Goal: Contribute content: Add original content to the website for others to see

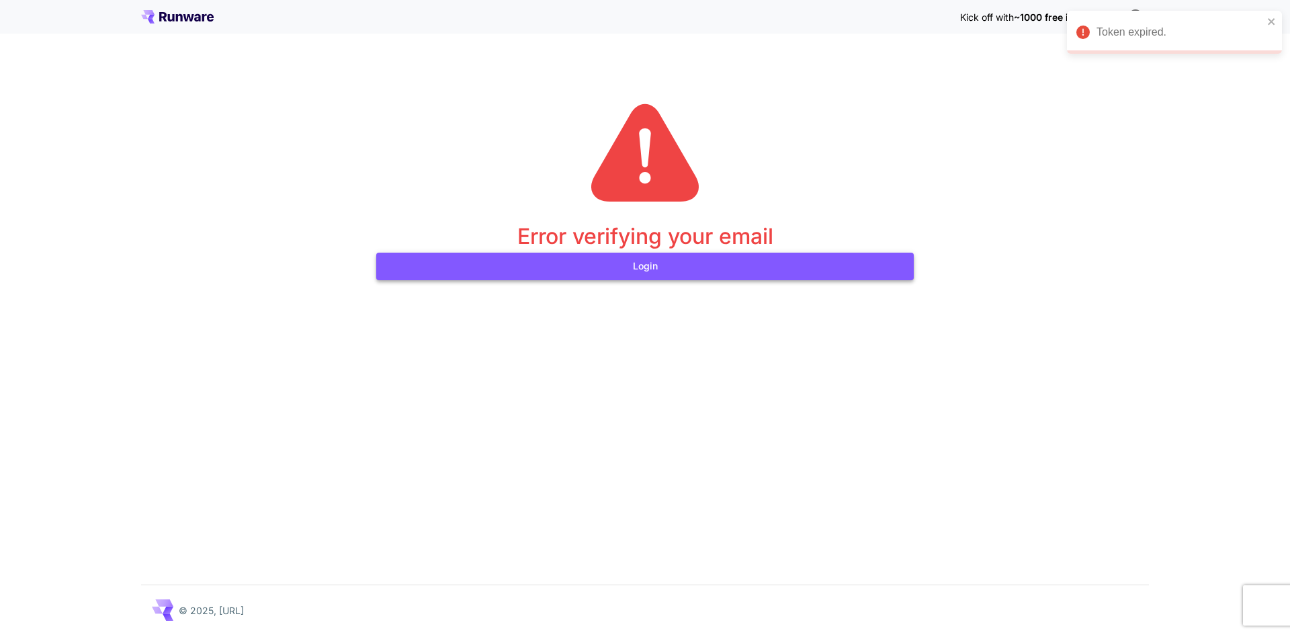
click at [718, 274] on button "Login" at bounding box center [645, 267] width 538 height 28
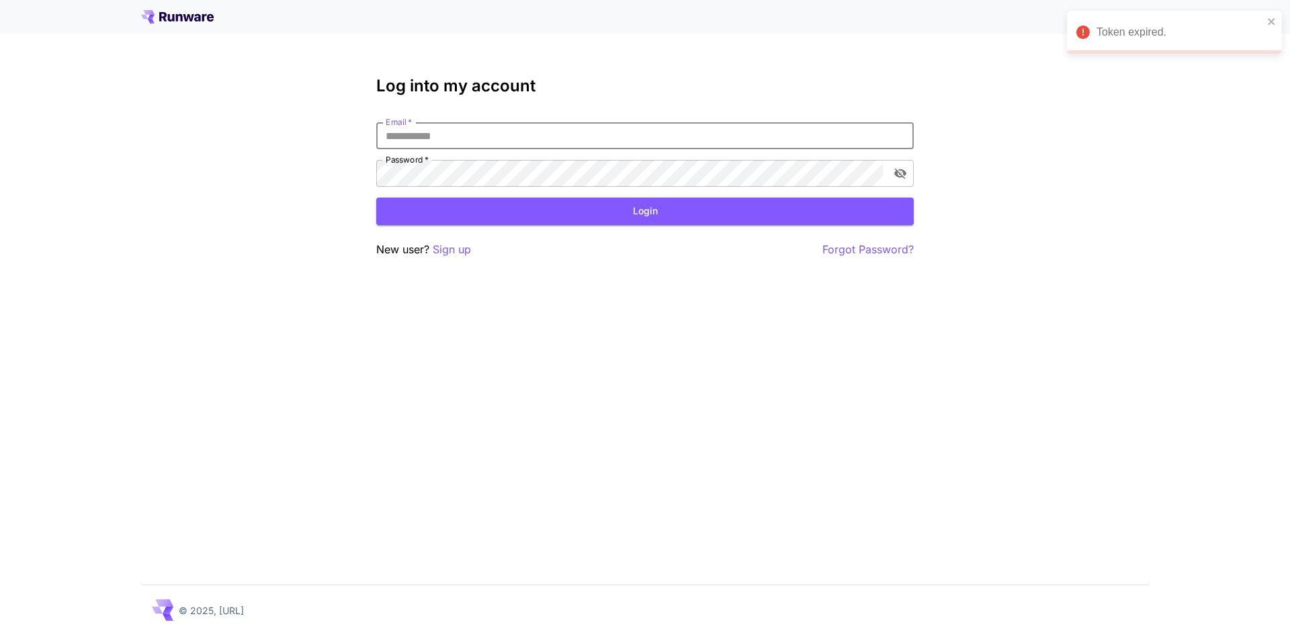
click at [495, 138] on input "Email   *" at bounding box center [645, 135] width 538 height 27
type input "**********"
click at [522, 220] on button "Login" at bounding box center [645, 212] width 538 height 28
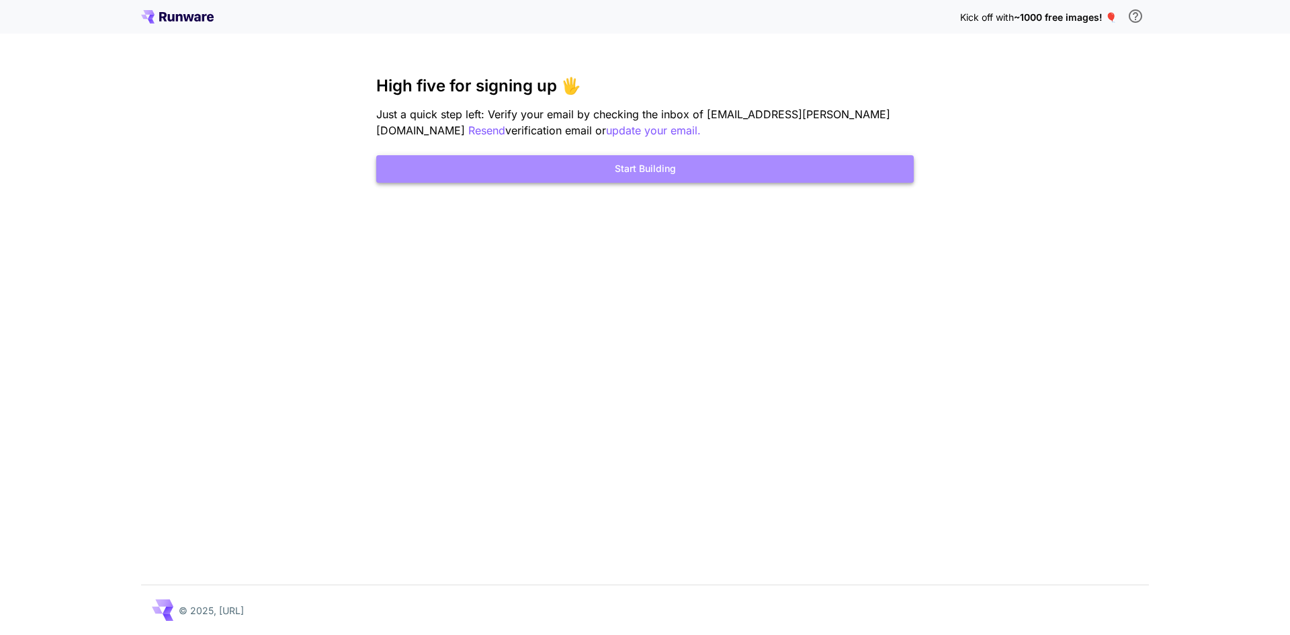
click at [536, 181] on button "Start Building" at bounding box center [645, 169] width 538 height 28
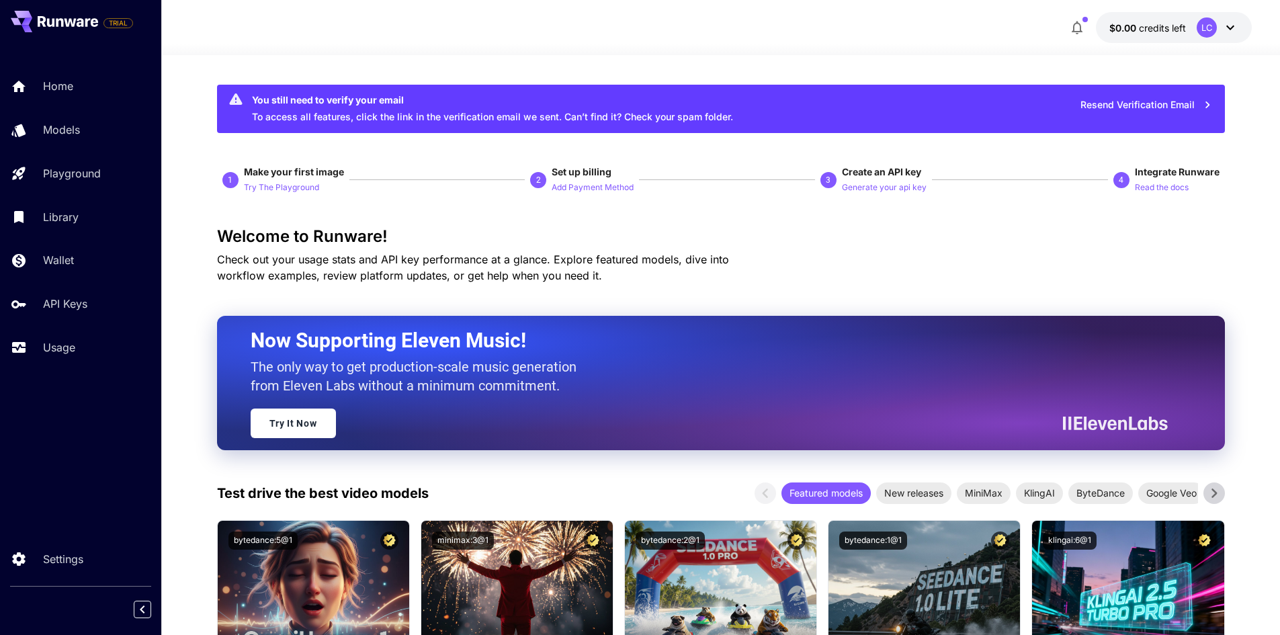
click at [1221, 27] on div "LC" at bounding box center [1218, 27] width 42 height 20
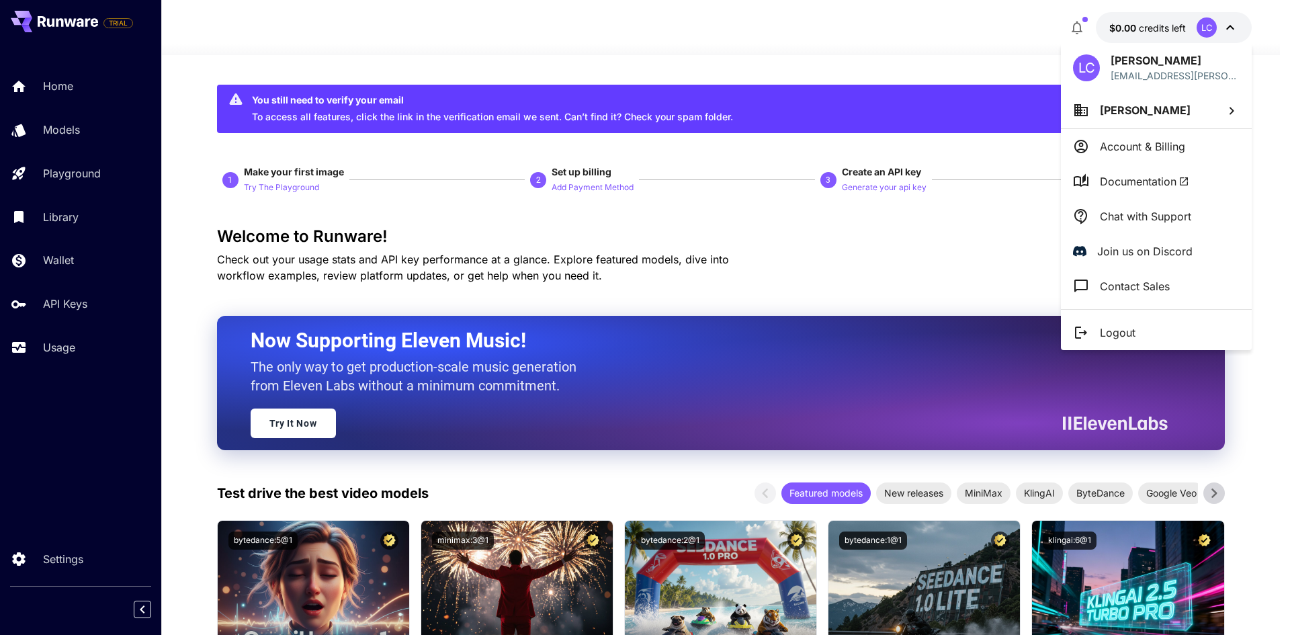
click at [1167, 117] on p "[PERSON_NAME]" at bounding box center [1145, 110] width 91 height 16
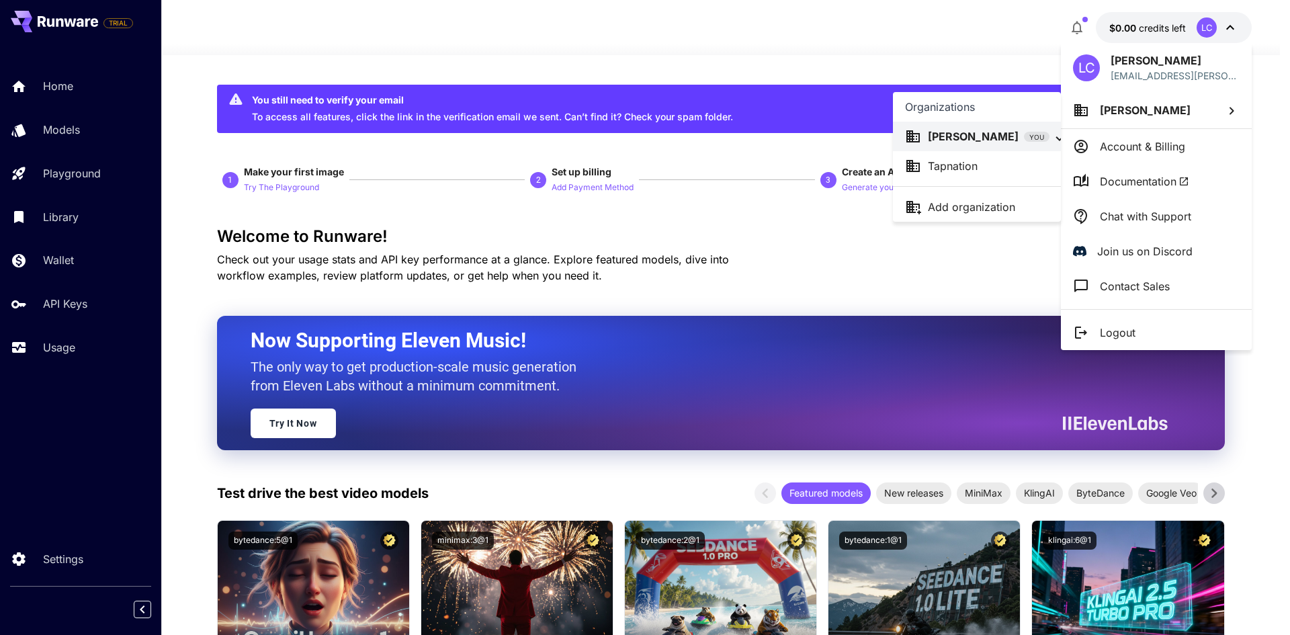
click at [963, 165] on p "Tapnation" at bounding box center [953, 166] width 50 height 16
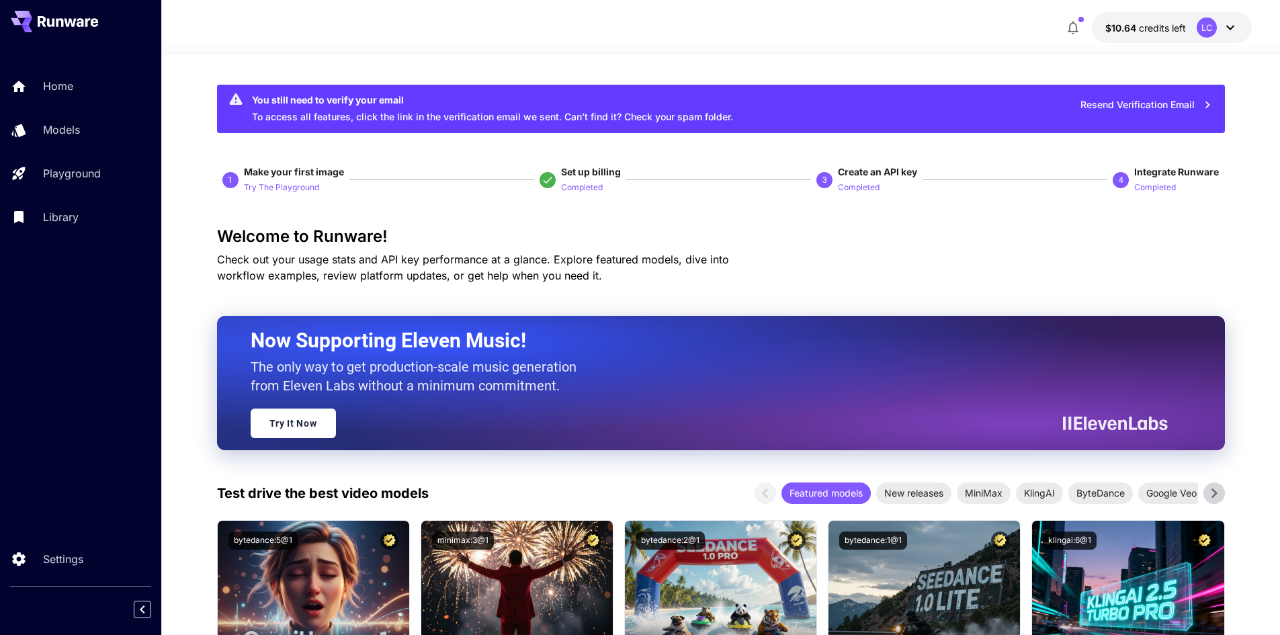
click at [1206, 18] on div "LC" at bounding box center [1207, 27] width 20 height 20
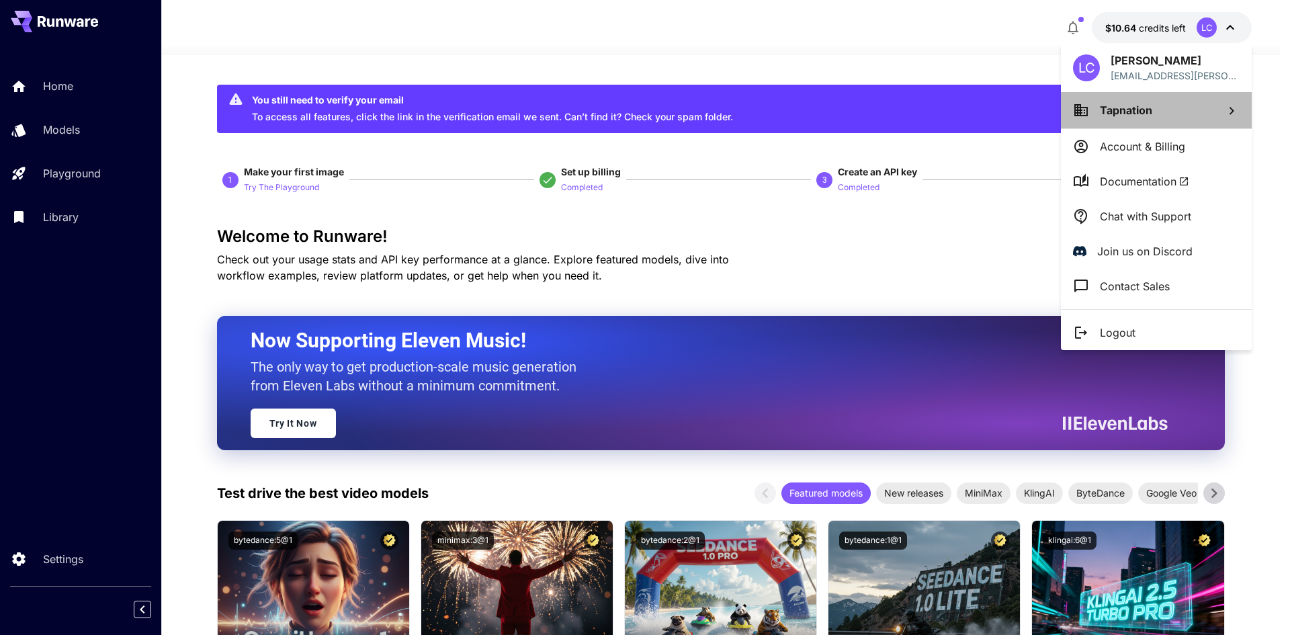
click at [1130, 116] on span "Tapnation" at bounding box center [1126, 109] width 52 height 13
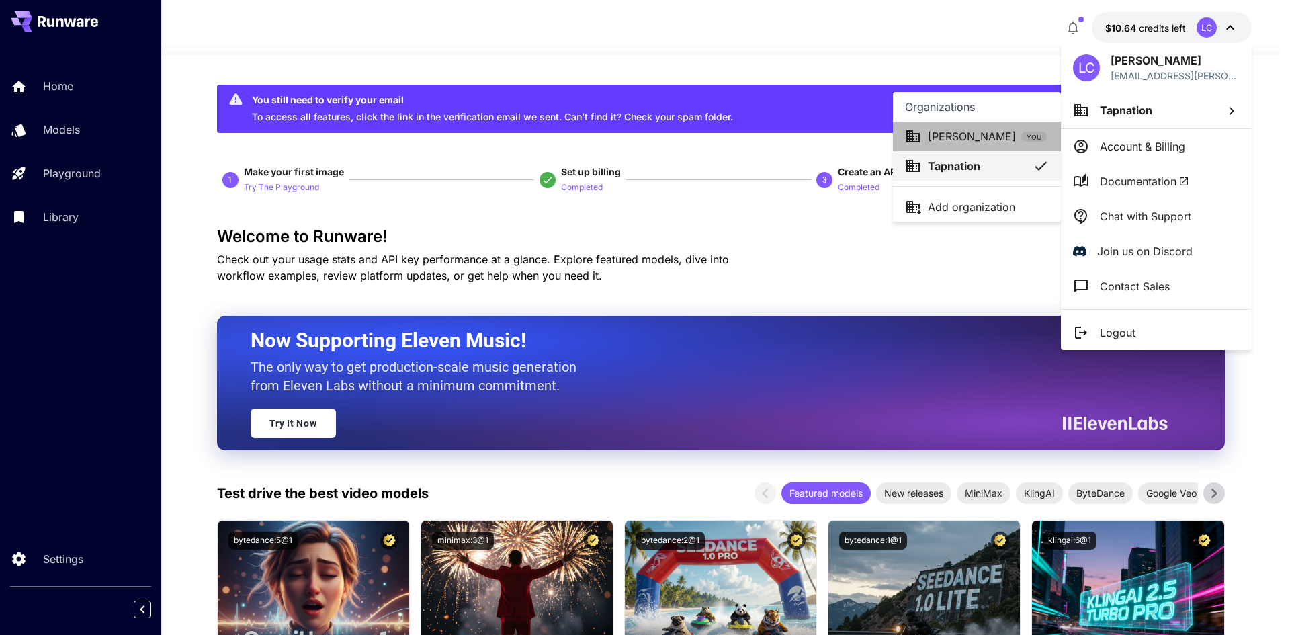
click at [989, 132] on p "[PERSON_NAME]" at bounding box center [972, 136] width 88 height 16
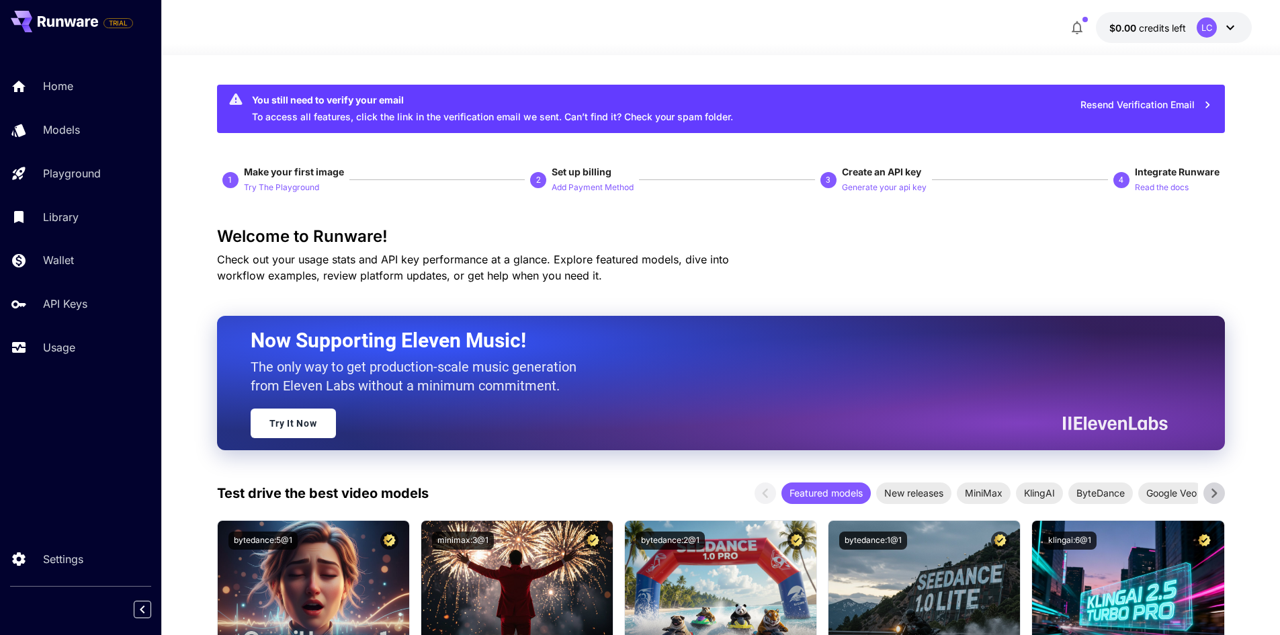
click at [1237, 25] on icon at bounding box center [1231, 27] width 16 height 16
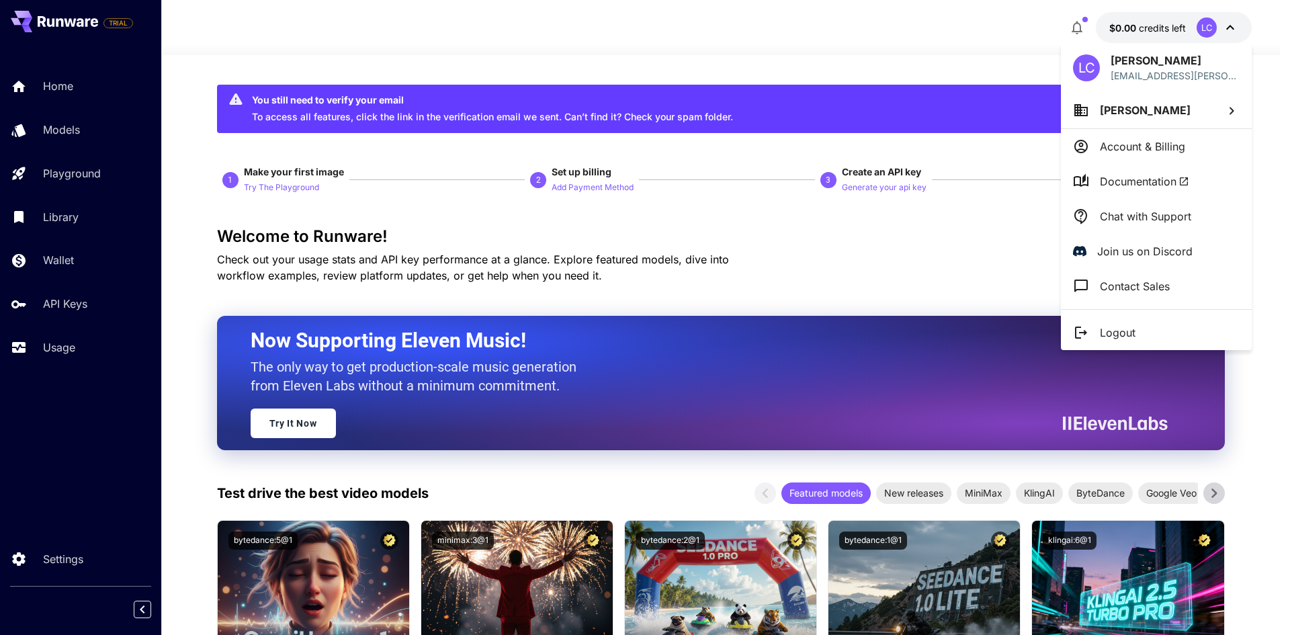
click at [1230, 26] on div at bounding box center [645, 317] width 1290 height 635
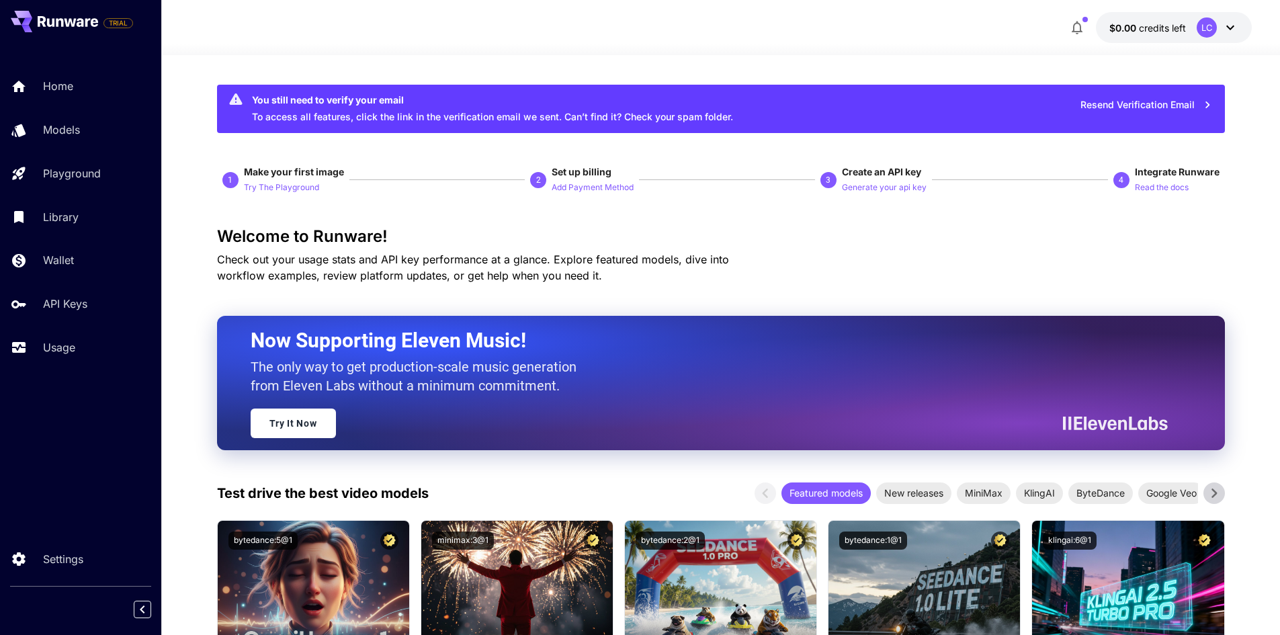
click at [1230, 26] on icon at bounding box center [1231, 27] width 16 height 16
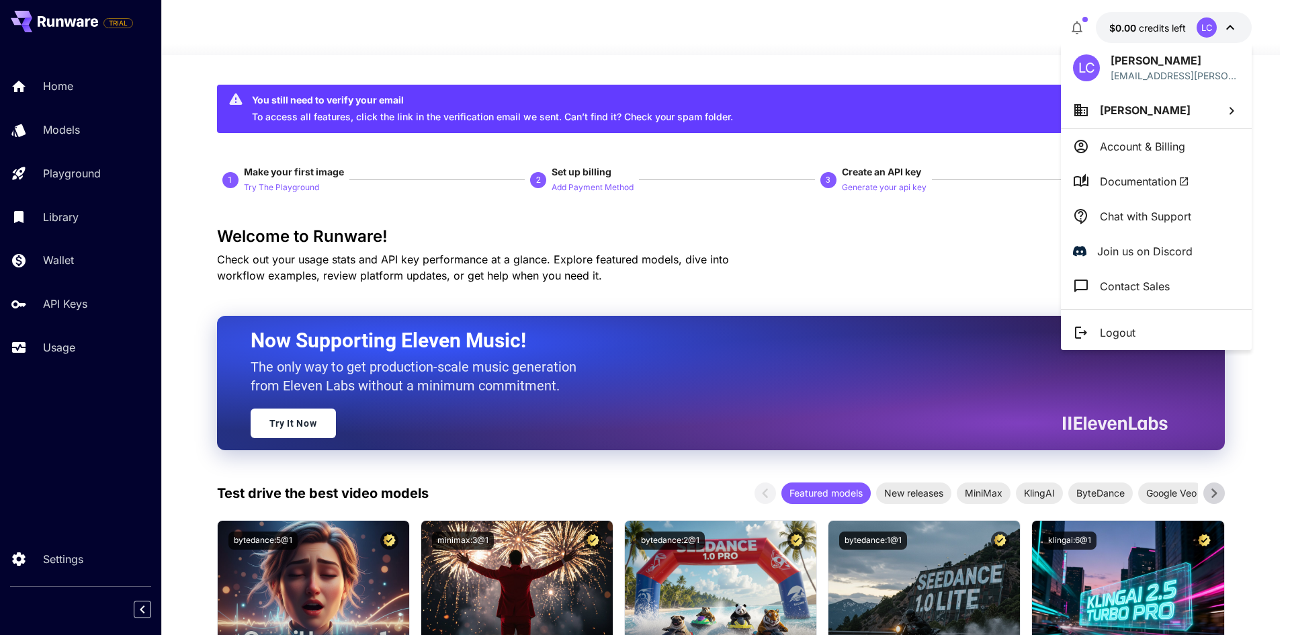
click at [1175, 114] on li "[PERSON_NAME]" at bounding box center [1156, 110] width 191 height 36
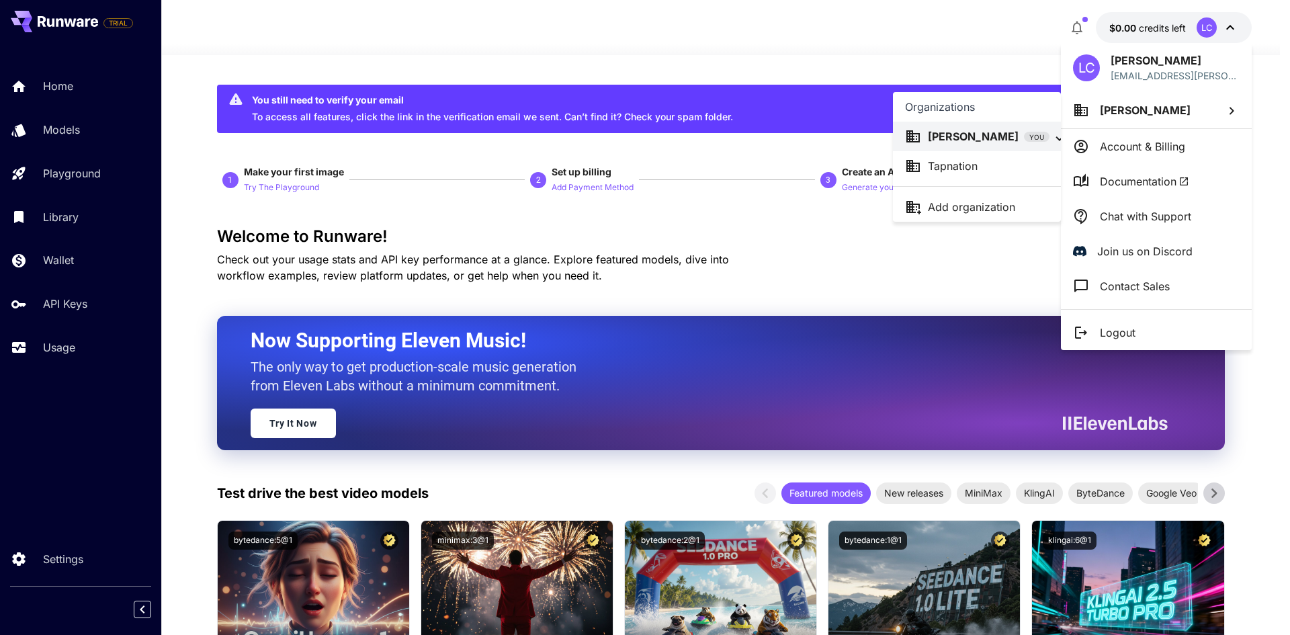
click at [956, 170] on p "Tapnation" at bounding box center [953, 166] width 50 height 16
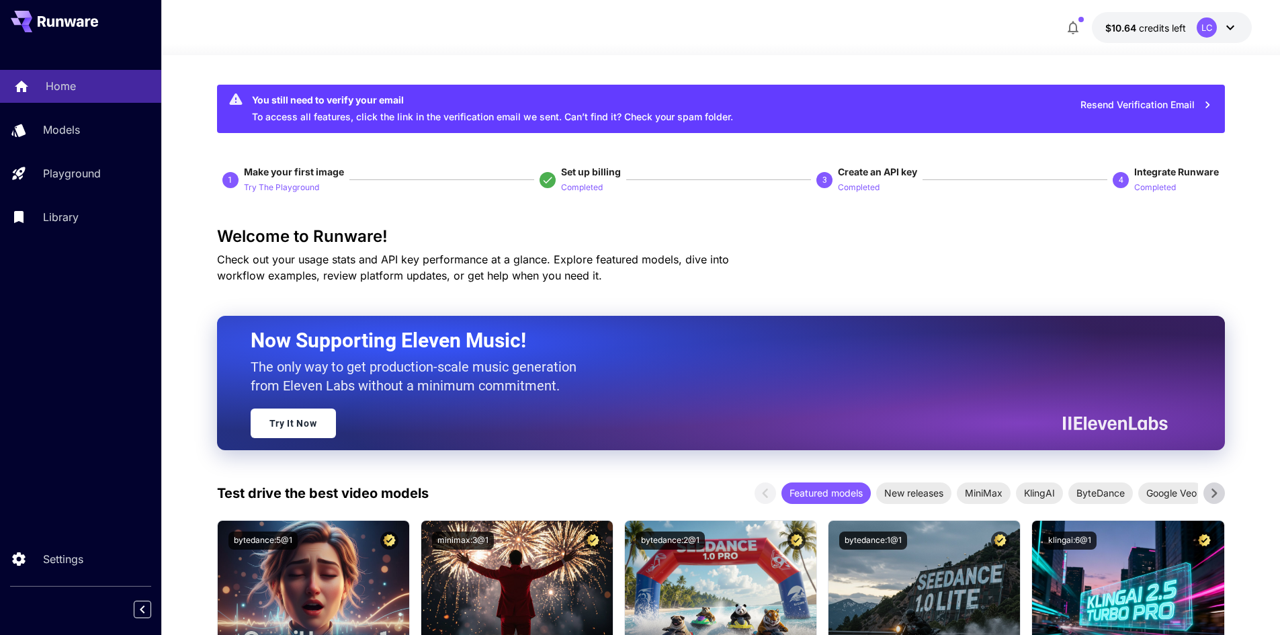
click at [60, 85] on p "Home" at bounding box center [61, 86] width 30 height 16
click at [64, 135] on p "Models" at bounding box center [64, 130] width 37 height 16
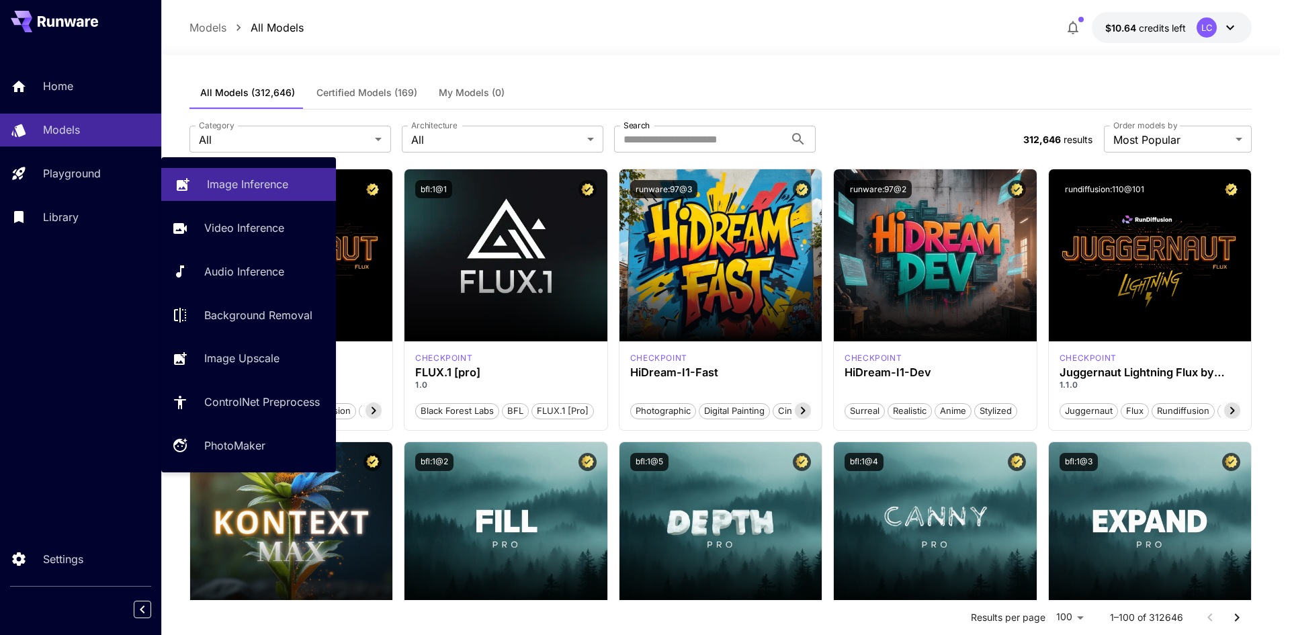
click at [252, 179] on p "Image Inference" at bounding box center [247, 184] width 81 height 16
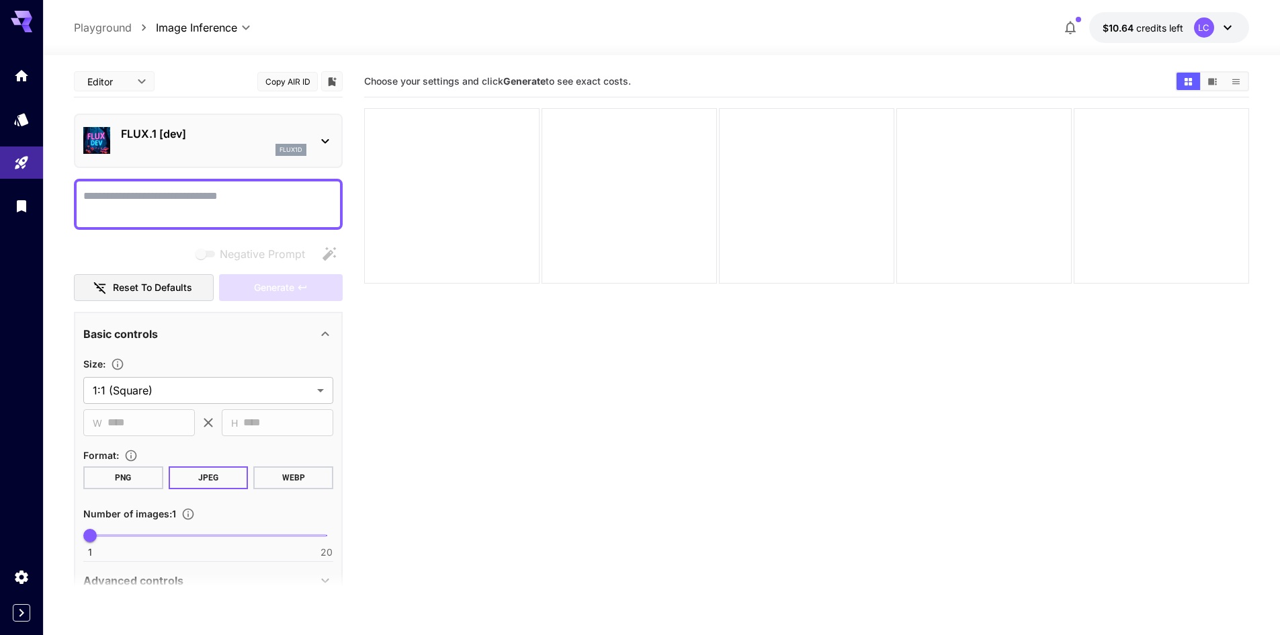
click at [233, 140] on p "FLUX.1 [dev]" at bounding box center [213, 134] width 185 height 16
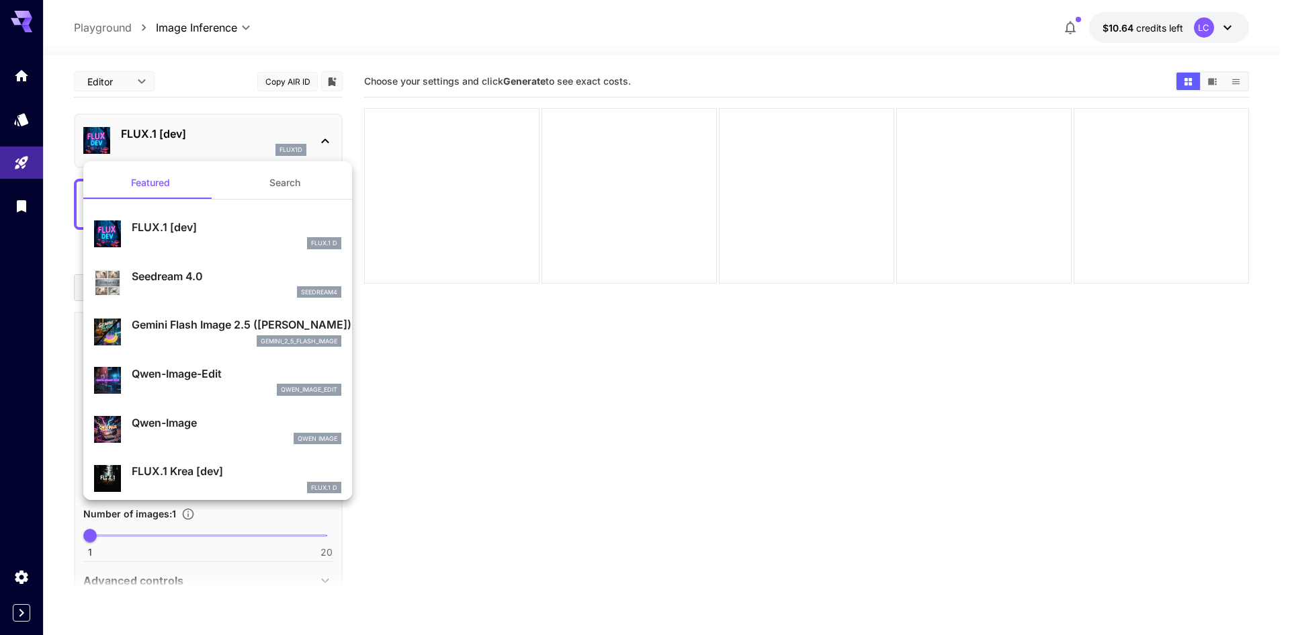
click at [233, 140] on div at bounding box center [645, 317] width 1290 height 635
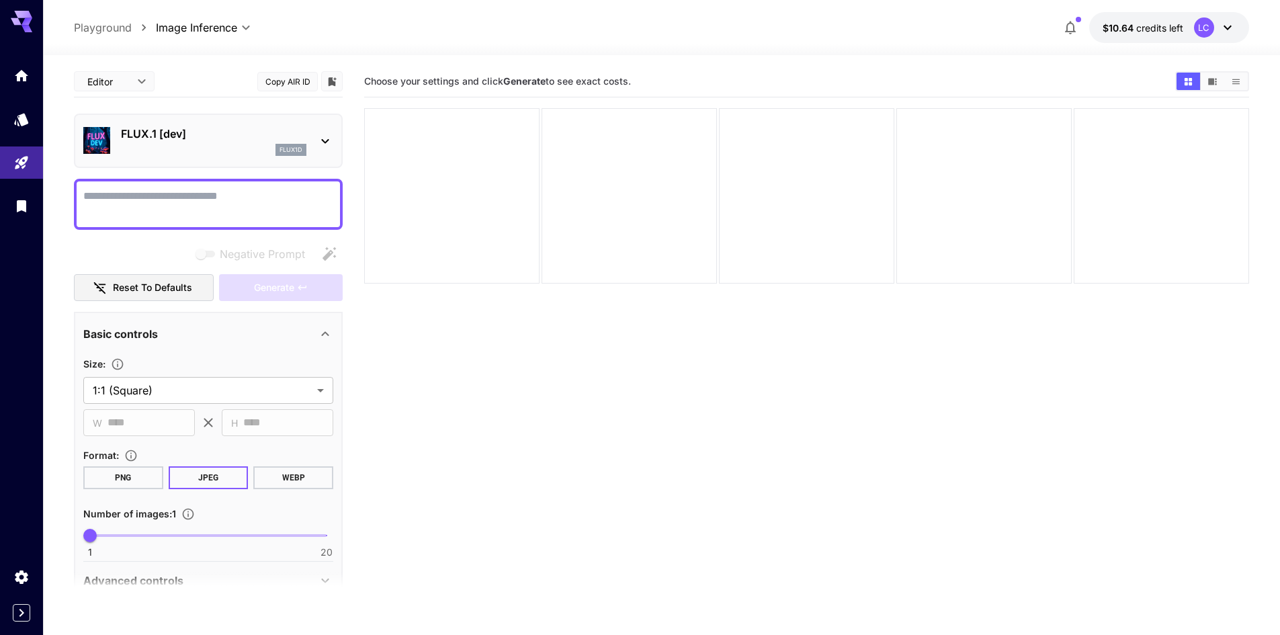
click at [126, 77] on body "**********" at bounding box center [640, 370] width 1280 height 741
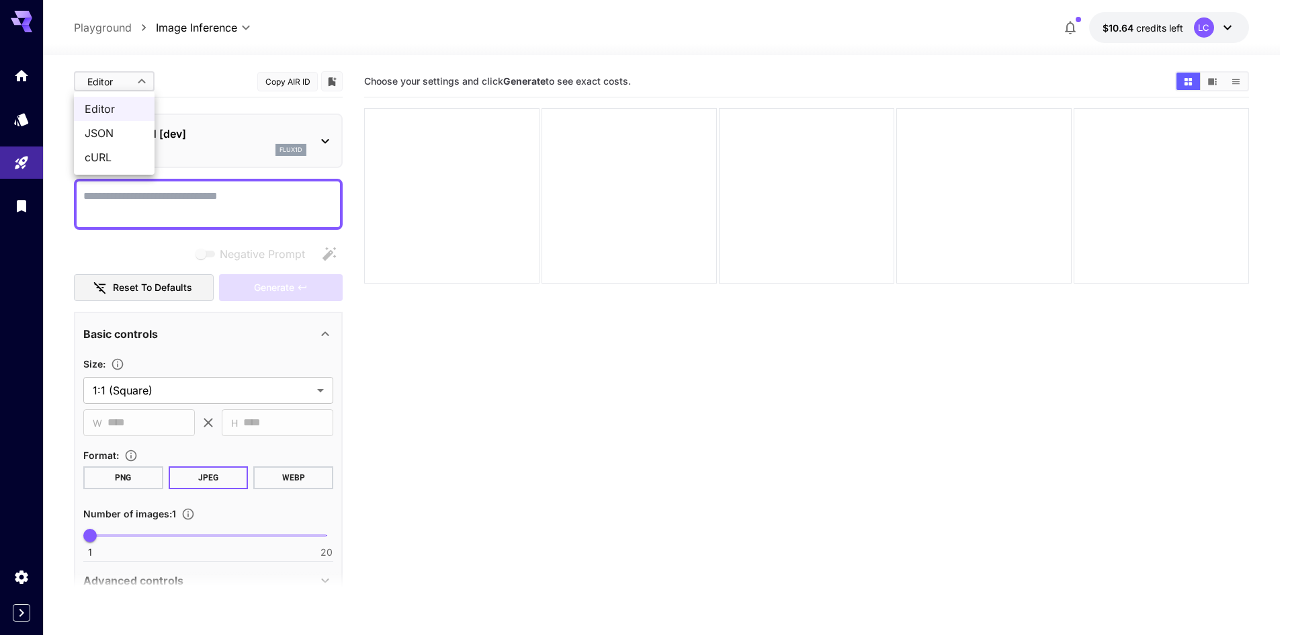
click at [220, 200] on div at bounding box center [645, 317] width 1290 height 635
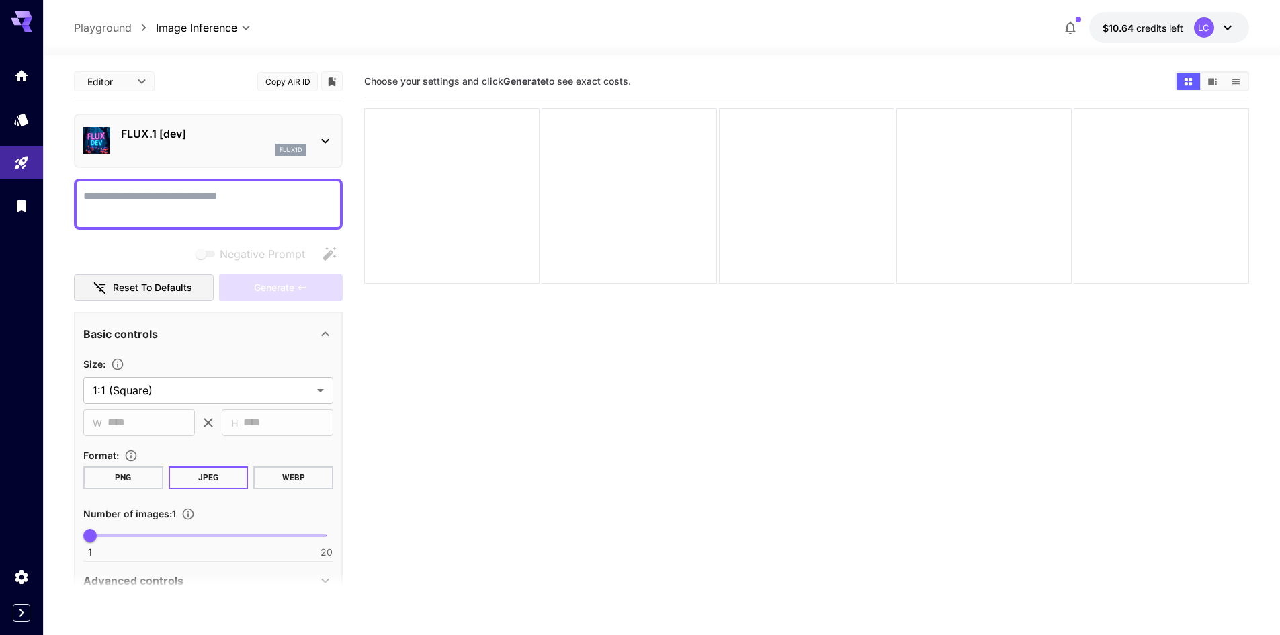
click at [220, 200] on textarea "Negative Prompt" at bounding box center [208, 204] width 250 height 32
click at [168, 291] on button "Reset to defaults" at bounding box center [144, 288] width 140 height 28
click at [140, 194] on textarea "Negative Prompt" at bounding box center [208, 204] width 250 height 32
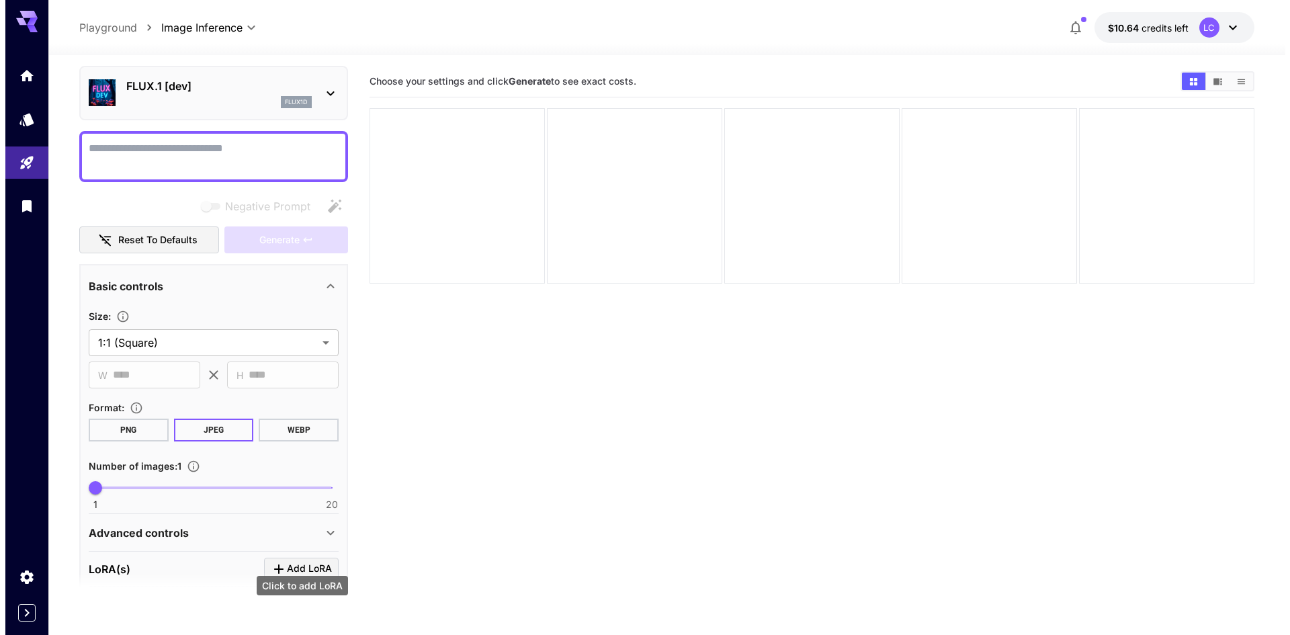
scroll to position [47, 0]
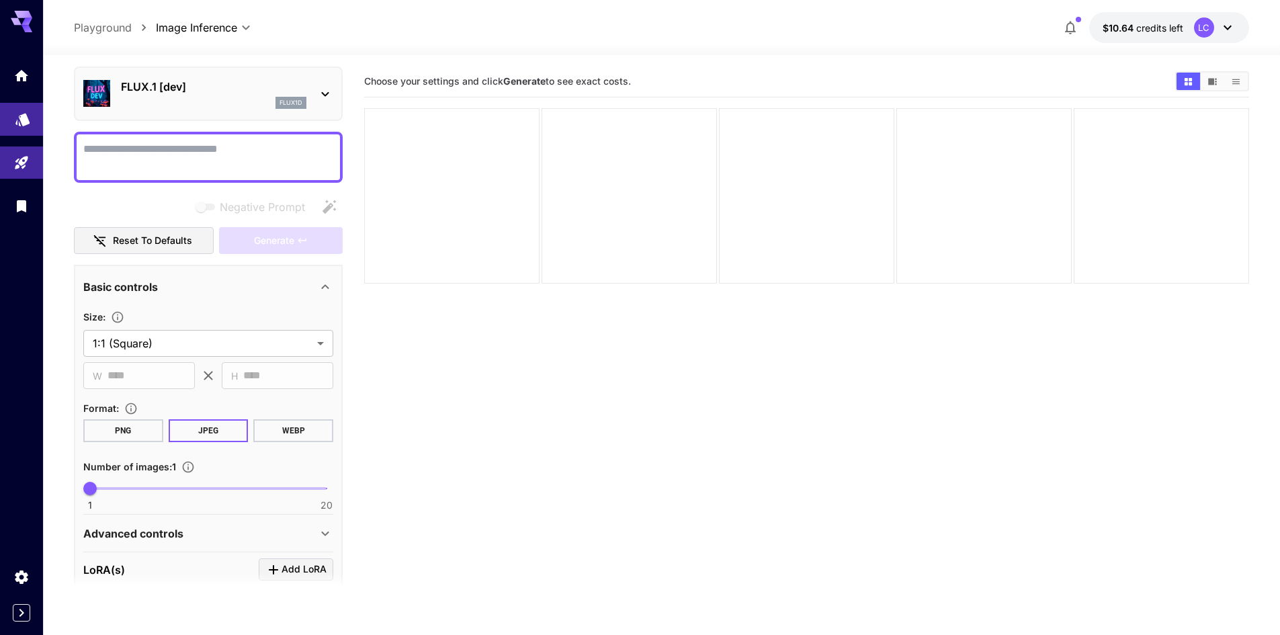
click at [15, 116] on icon "Models" at bounding box center [23, 115] width 16 height 16
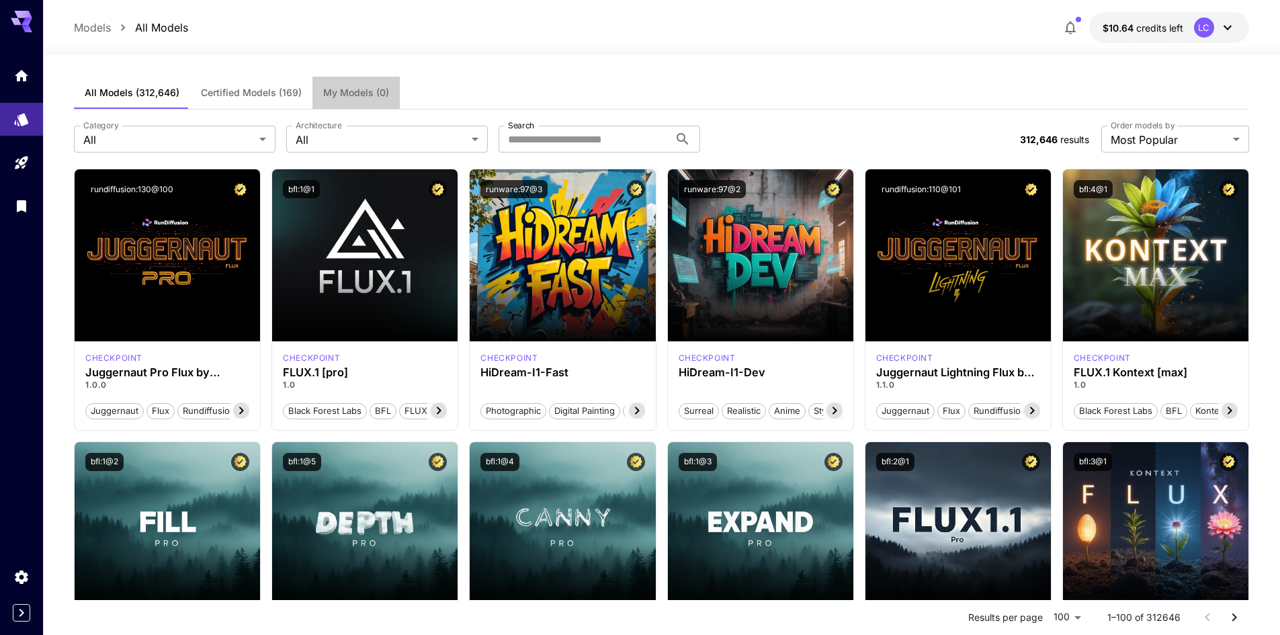
click at [329, 89] on span "My Models (0)" at bounding box center [356, 93] width 66 height 12
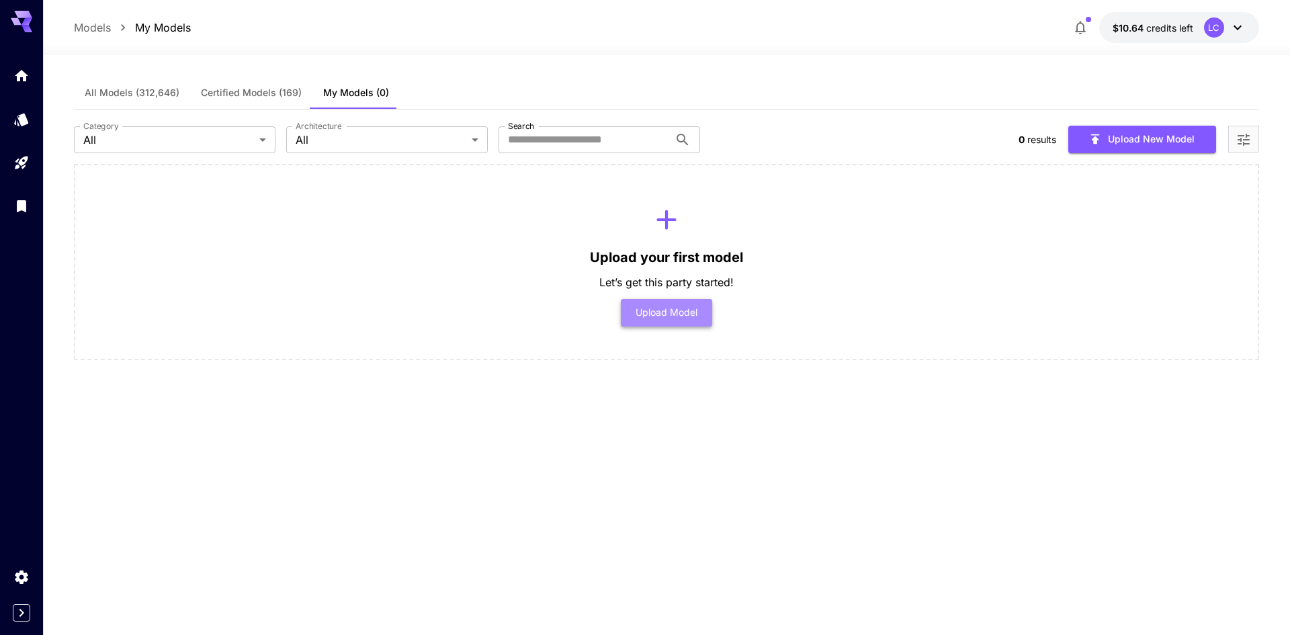
click at [688, 313] on button "Upload Model" at bounding box center [667, 313] width 92 height 28
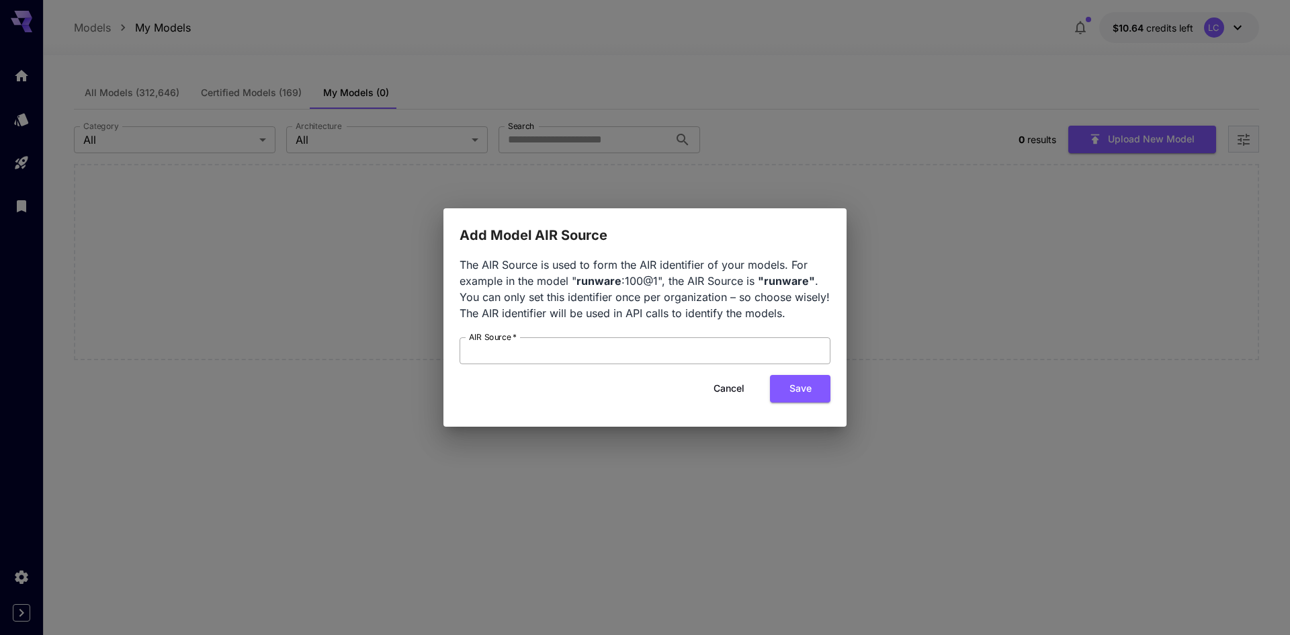
click at [637, 354] on input "AIR Source   *" at bounding box center [645, 350] width 371 height 27
type input "***"
click at [798, 399] on button "Save" at bounding box center [800, 389] width 60 height 28
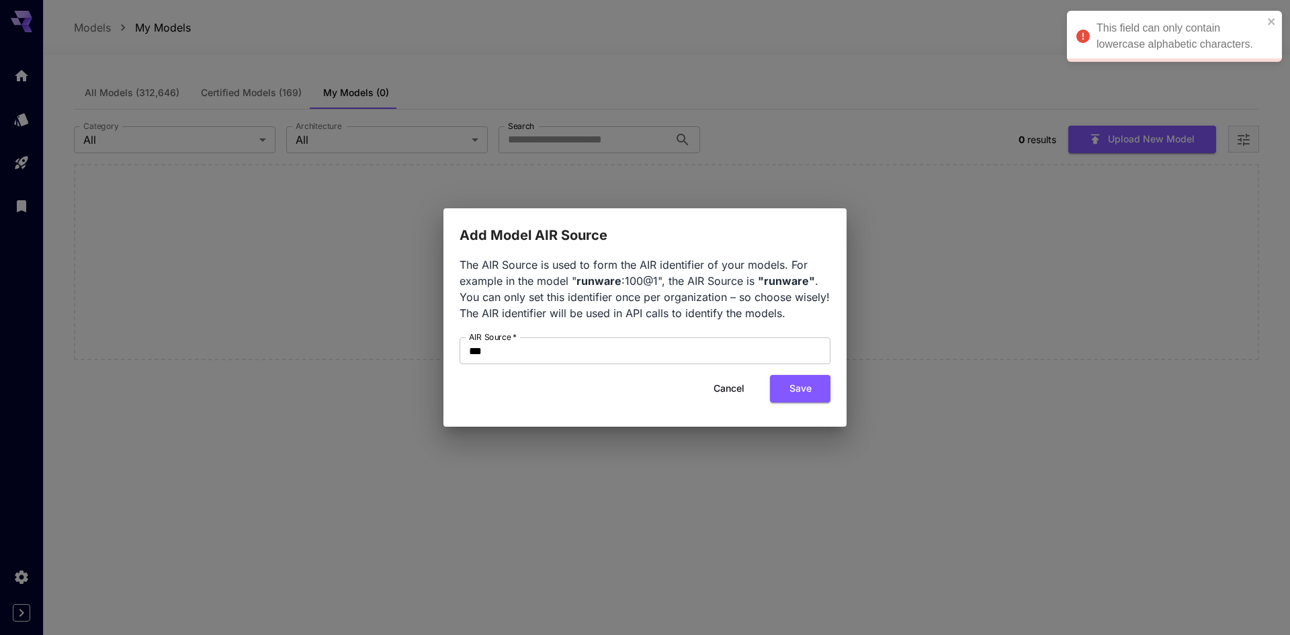
click at [722, 395] on button "Cancel" at bounding box center [729, 389] width 60 height 28
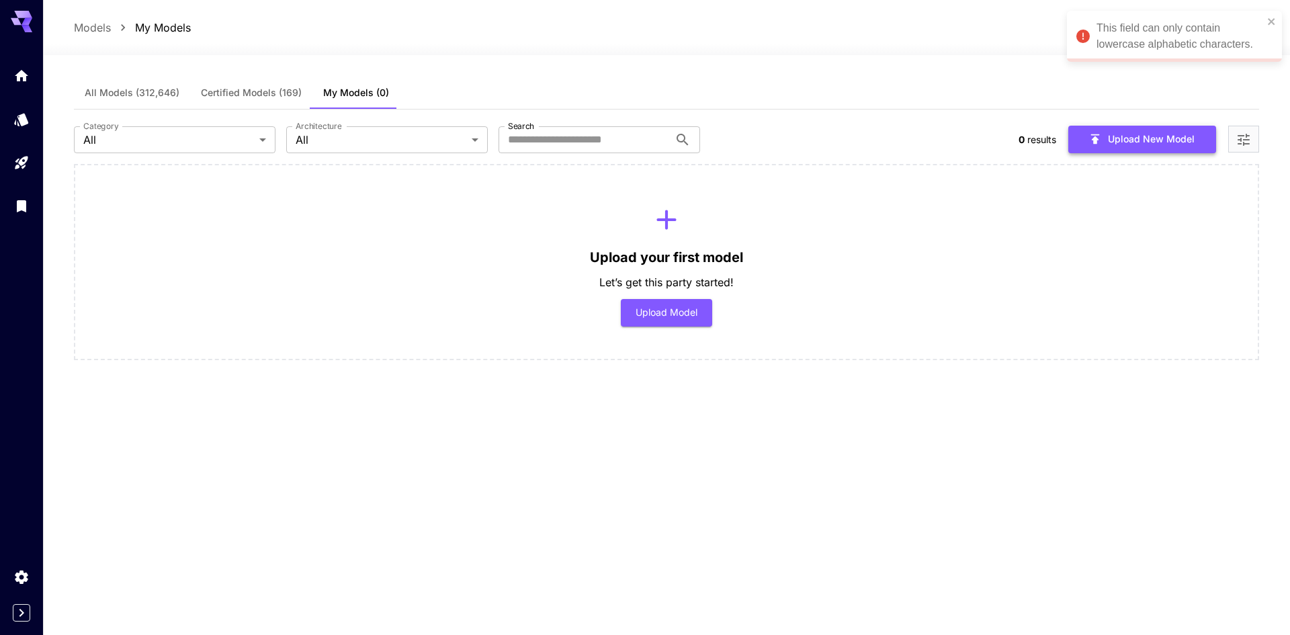
click at [1153, 144] on button "Upload New Model" at bounding box center [1143, 140] width 148 height 28
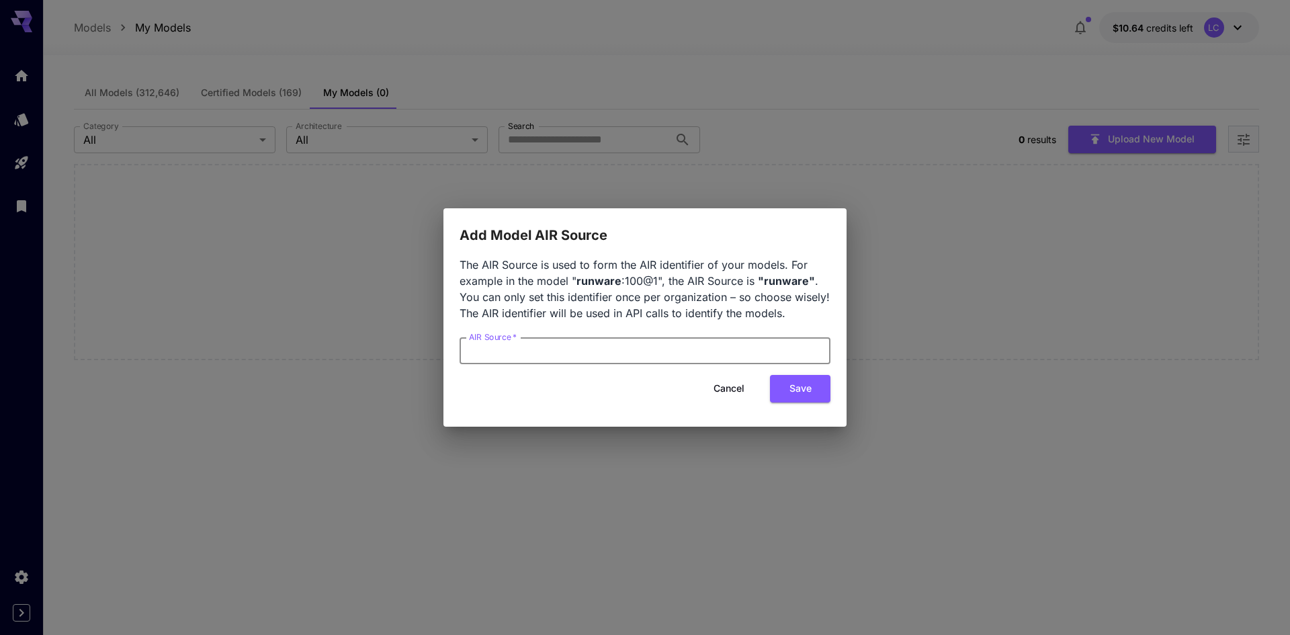
click at [712, 356] on input "AIR Source   *" at bounding box center [645, 350] width 371 height 27
click at [792, 384] on button "Save" at bounding box center [800, 389] width 60 height 28
click at [581, 349] on input "**********" at bounding box center [645, 350] width 371 height 27
drag, startPoint x: 511, startPoint y: 351, endPoint x: 422, endPoint y: 353, distance: 88.7
click at [422, 353] on div "**********" at bounding box center [645, 317] width 1290 height 635
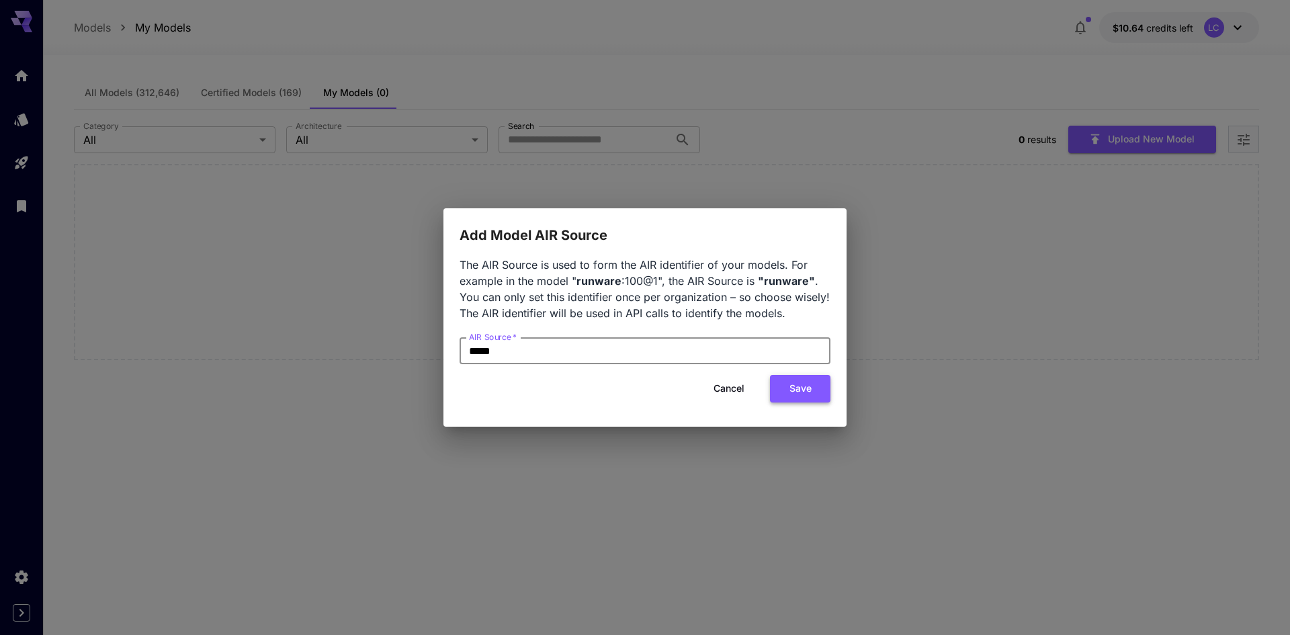
click at [815, 393] on button "Save" at bounding box center [800, 389] width 60 height 28
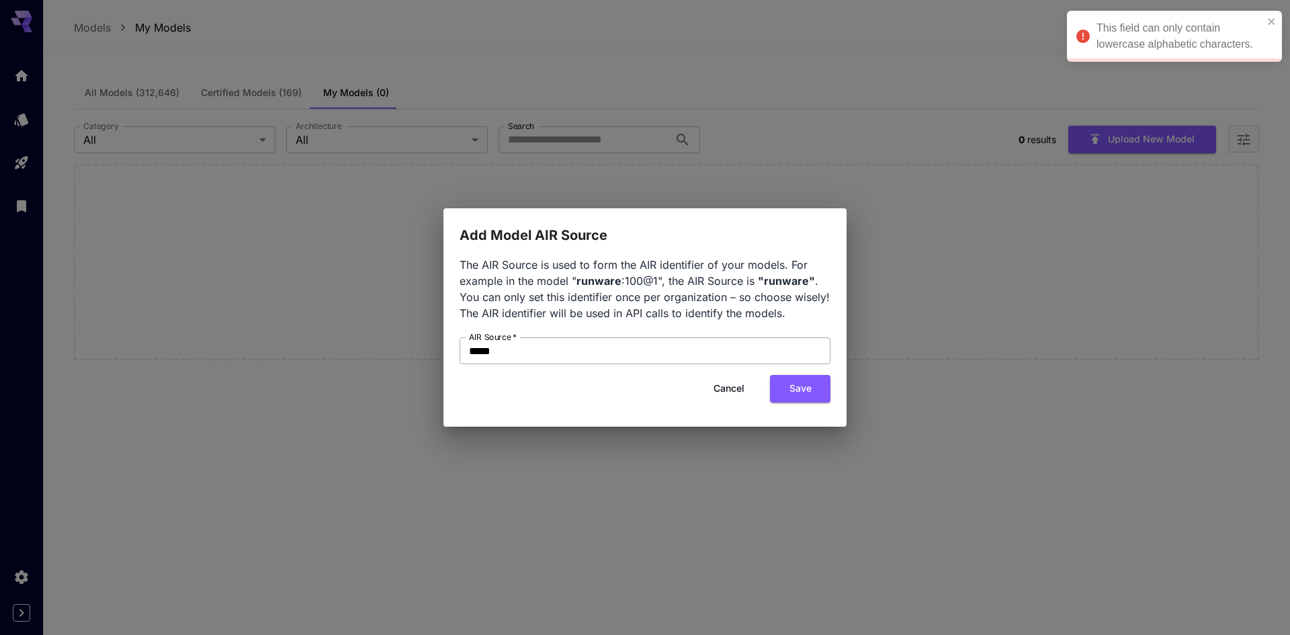
click at [474, 348] on input "*****" at bounding box center [645, 350] width 371 height 27
type input "*****"
click at [813, 386] on button "Save" at bounding box center [800, 389] width 60 height 28
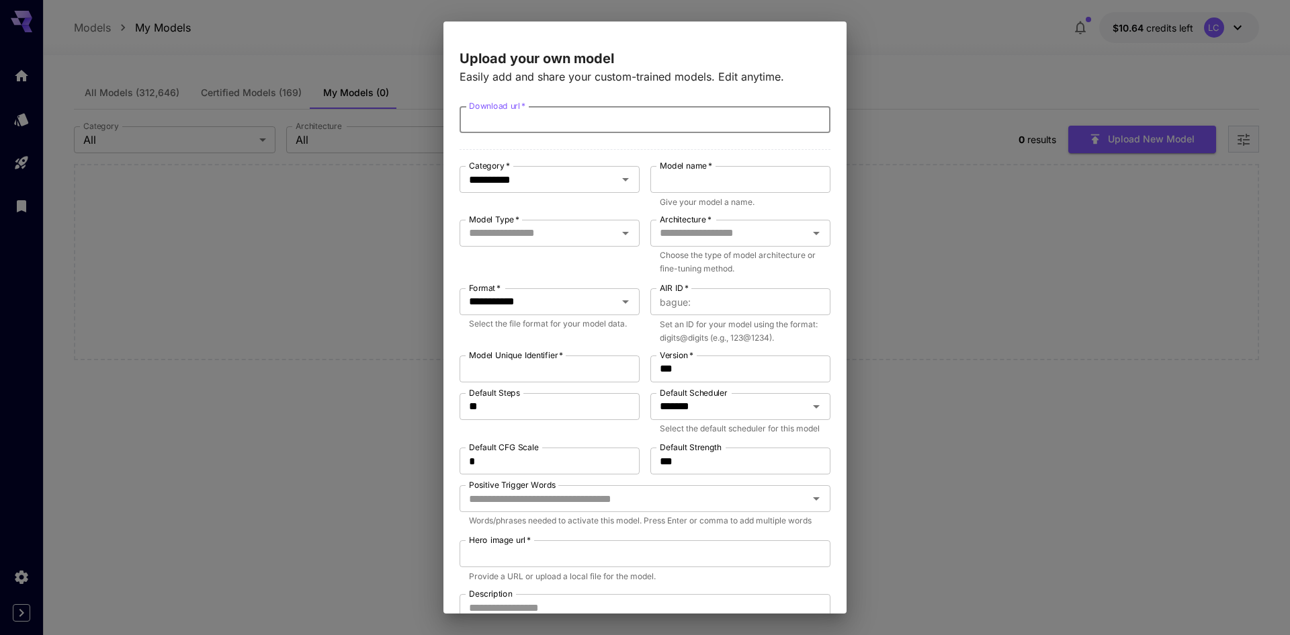
click at [570, 113] on input "Download url   *" at bounding box center [645, 119] width 371 height 27
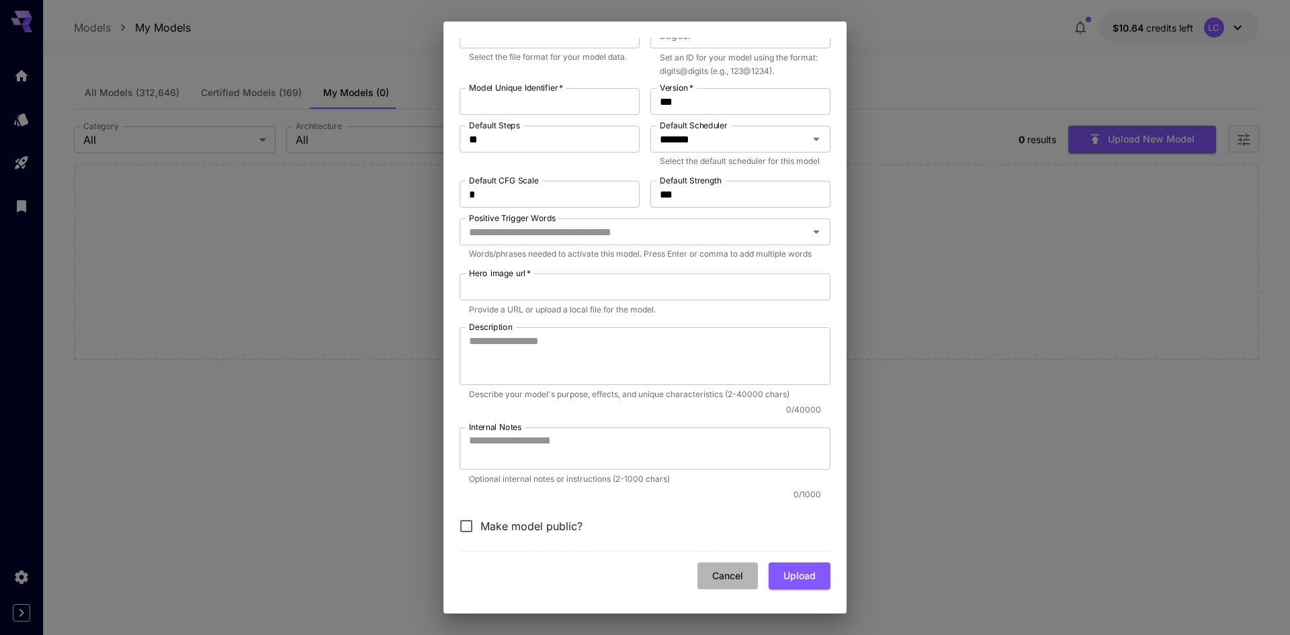
click at [704, 575] on button "Cancel" at bounding box center [728, 577] width 60 height 28
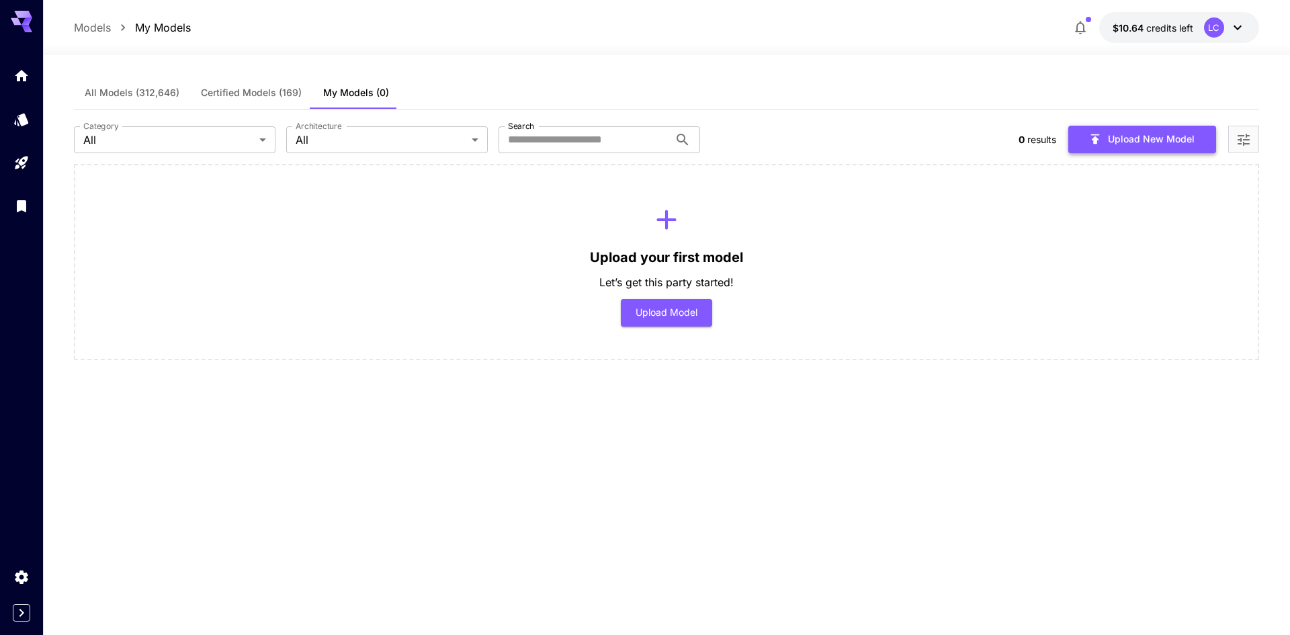
click at [1124, 143] on button "Upload New Model" at bounding box center [1143, 140] width 148 height 28
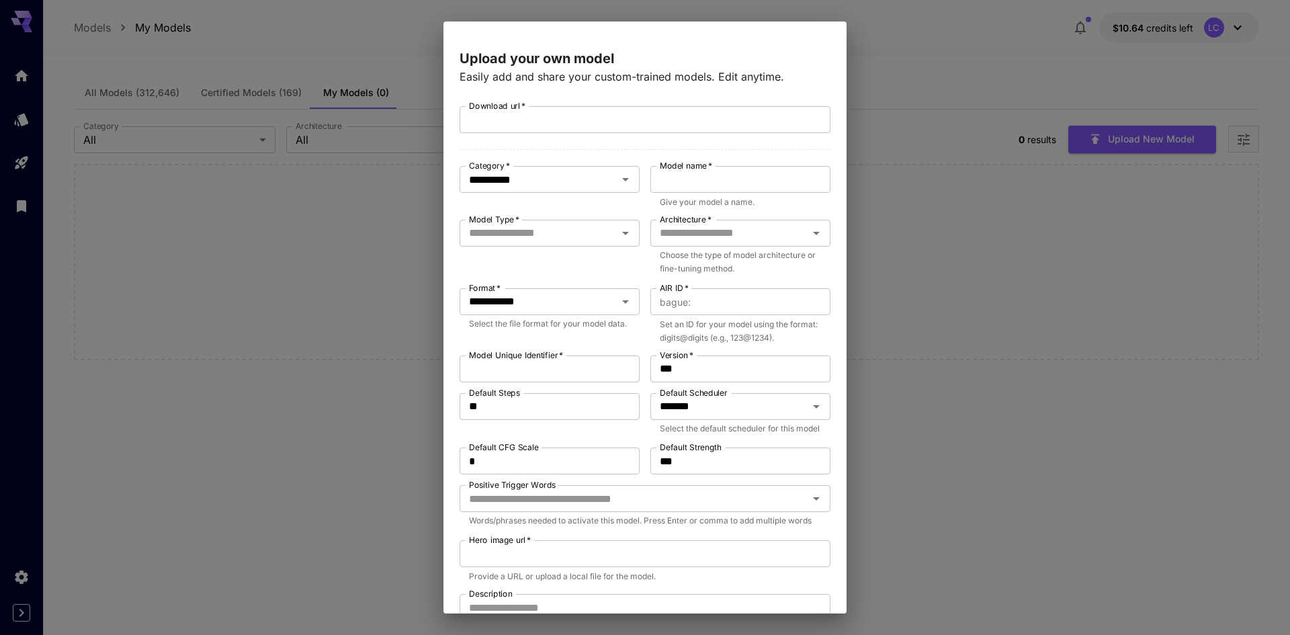
click at [1057, 268] on div "**********" at bounding box center [645, 317] width 1290 height 635
click at [384, 337] on div "**********" at bounding box center [645, 317] width 1290 height 635
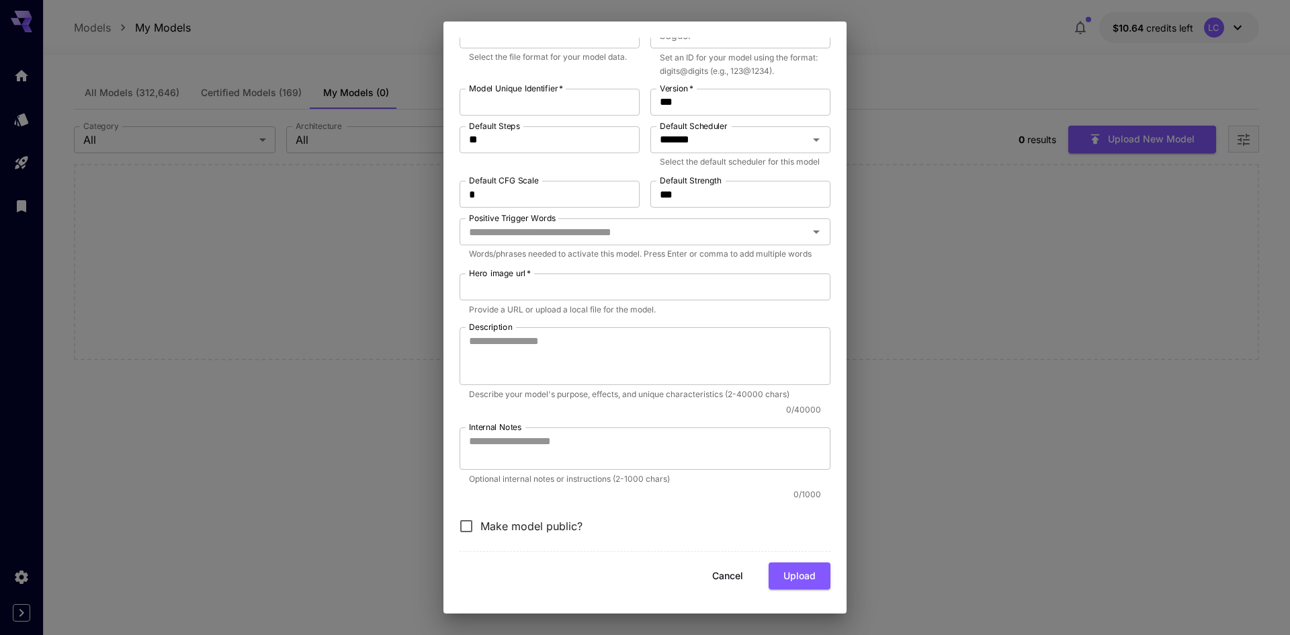
click at [727, 581] on button "Cancel" at bounding box center [728, 577] width 60 height 28
